Goal: Transaction & Acquisition: Purchase product/service

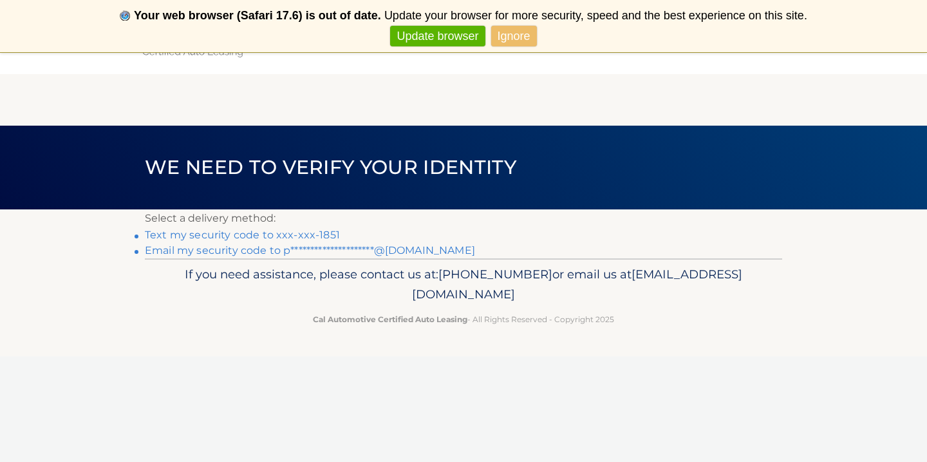
click at [322, 234] on link "Text my security code to xxx-xxx-1851" at bounding box center [242, 235] width 195 height 12
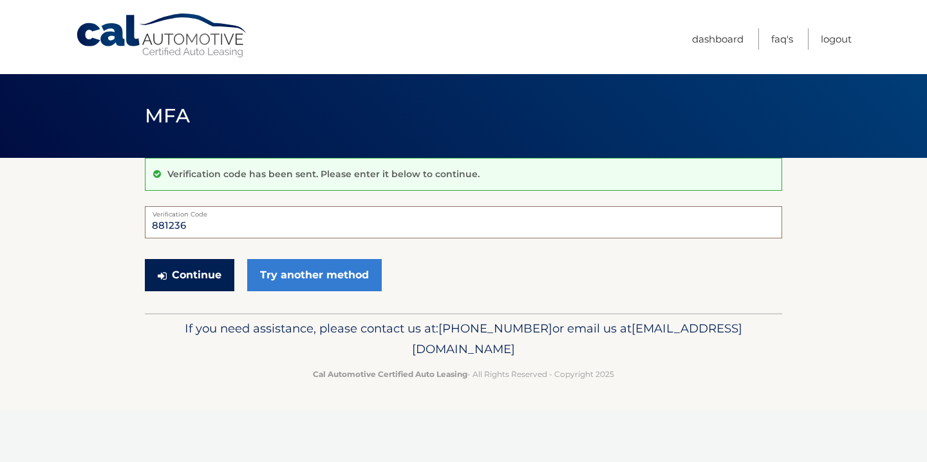
type input "881236"
click at [209, 283] on button "Continue" at bounding box center [189, 275] width 89 height 32
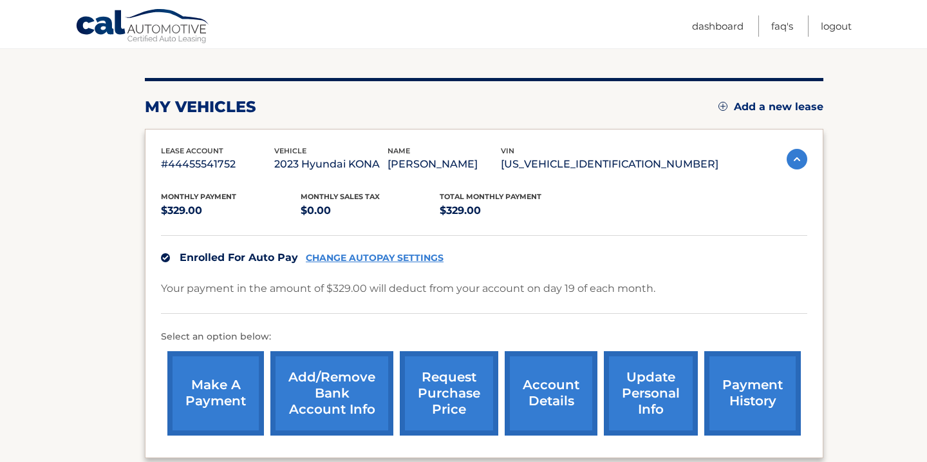
scroll to position [242, 0]
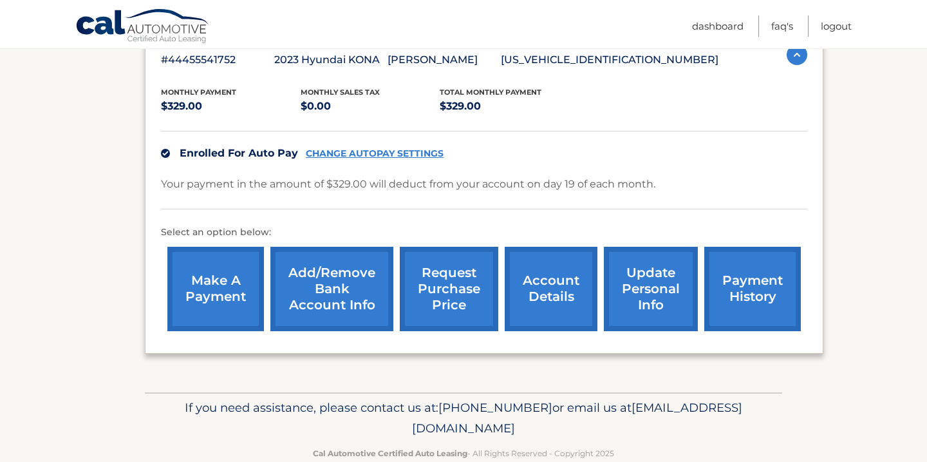
click at [209, 288] on link "make a payment" at bounding box center [215, 289] width 97 height 84
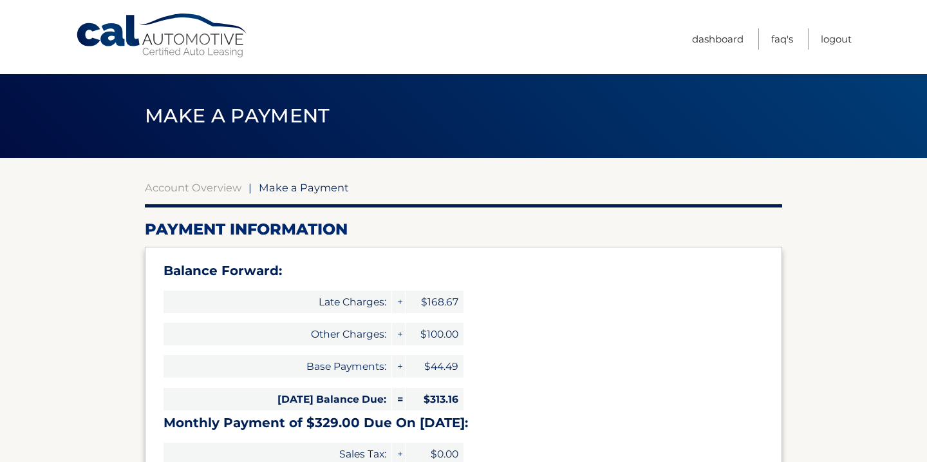
select select "OWZiMTc1ZTgtODQ1NC00ZTg1LTg1MjctNTk0ZjBmODk1YmMw"
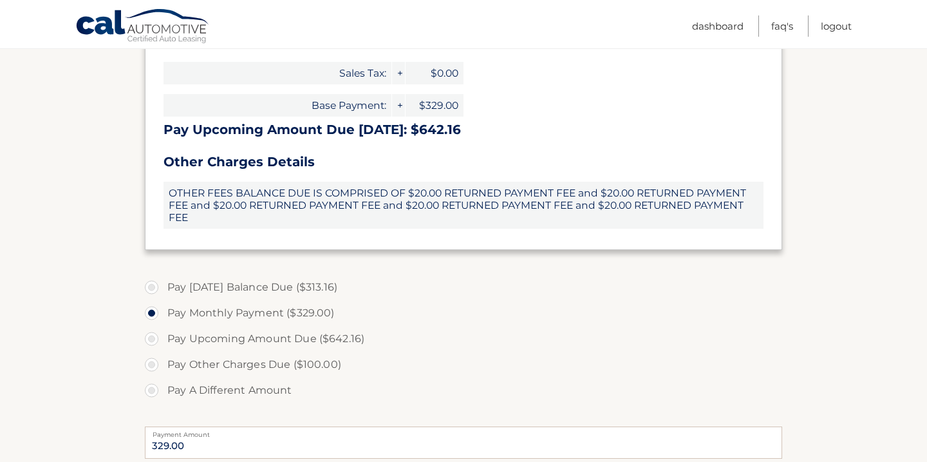
scroll to position [460, 0]
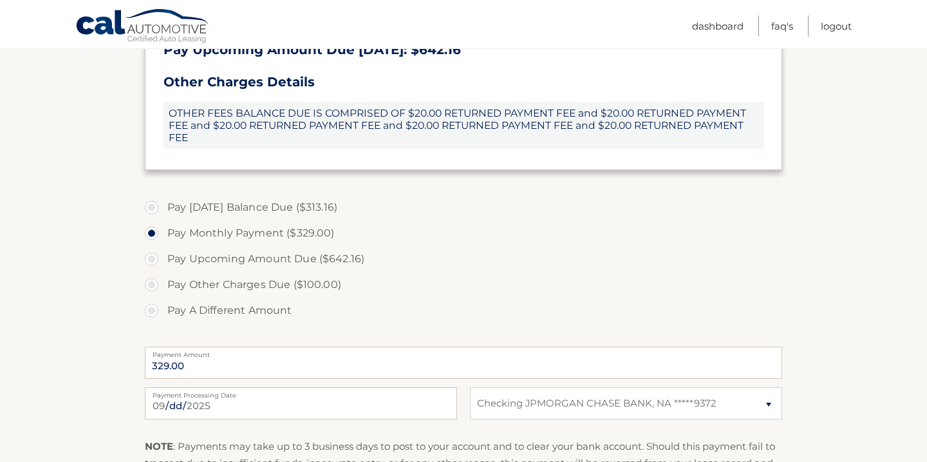
click at [247, 305] on label "Pay A Different Amount" at bounding box center [463, 310] width 637 height 26
click at [163, 305] on input "Pay A Different Amount" at bounding box center [156, 307] width 13 height 21
radio input "true"
click at [234, 355] on input "Payment Amount" at bounding box center [463, 362] width 637 height 32
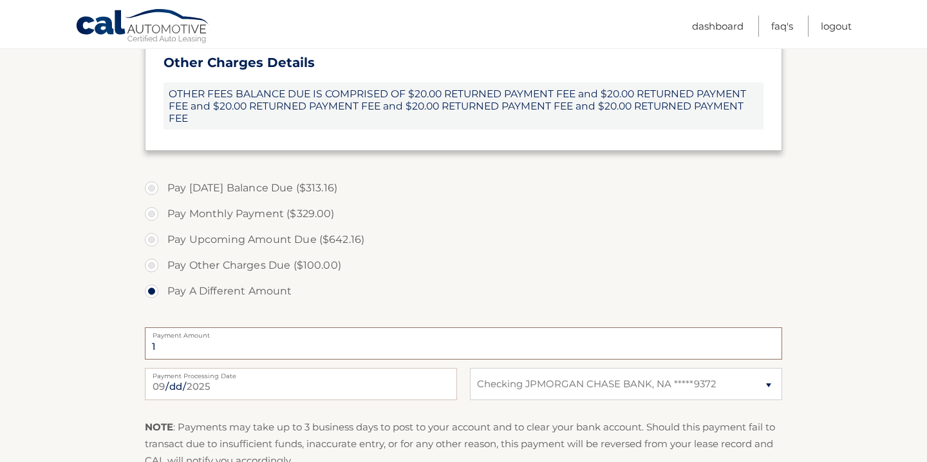
type input "0"
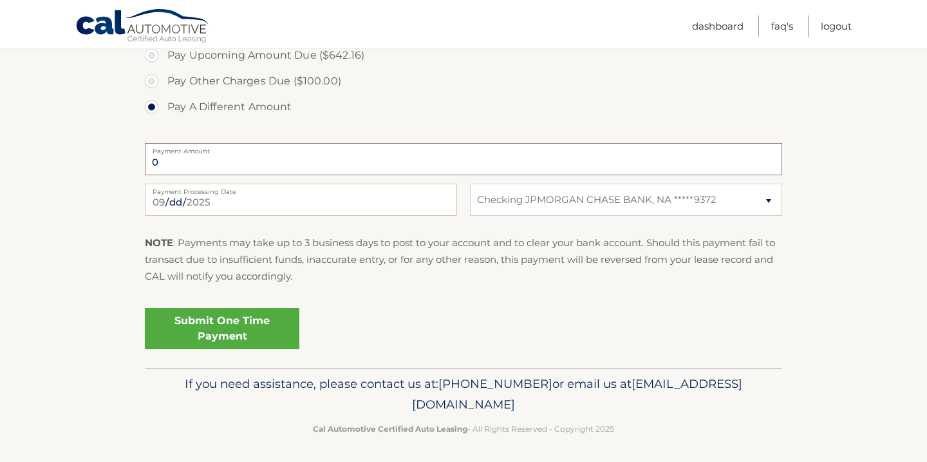
scroll to position [663, 0]
type input "10.00"
click at [270, 319] on link "Submit One Time Payment" at bounding box center [222, 328] width 155 height 41
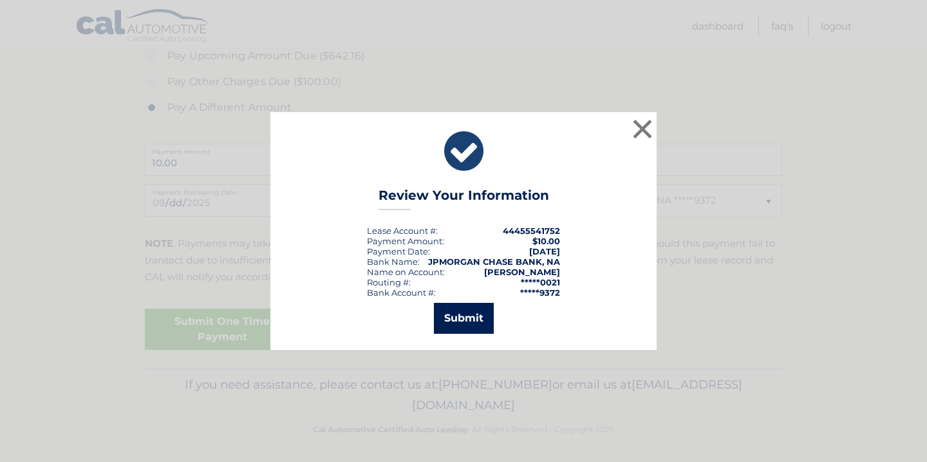
click at [471, 313] on button "Submit" at bounding box center [464, 318] width 60 height 31
